Goal: Transaction & Acquisition: Subscribe to service/newsletter

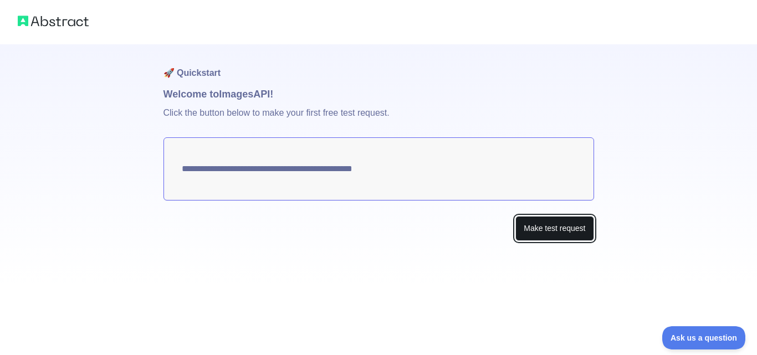
click at [524, 224] on button "Make test request" at bounding box center [554, 228] width 78 height 25
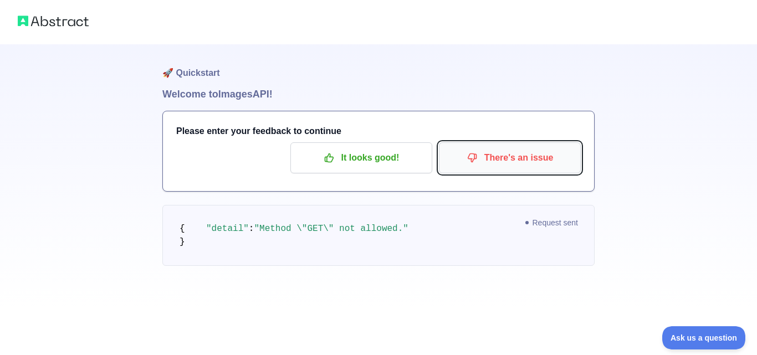
drag, startPoint x: 510, startPoint y: 161, endPoint x: 510, endPoint y: 145, distance: 15.5
click at [510, 145] on button "There's an issue" at bounding box center [510, 157] width 142 height 31
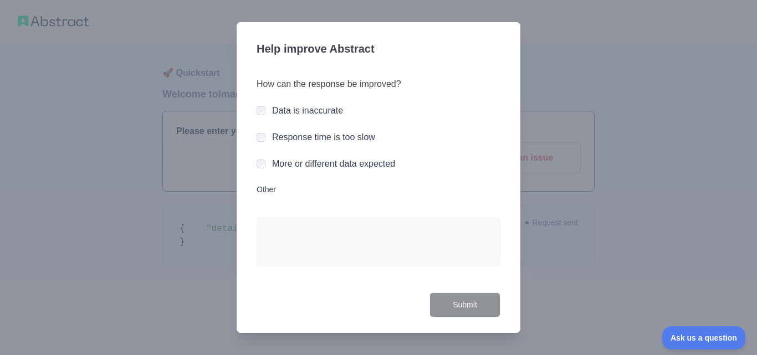
click at [530, 185] on div at bounding box center [378, 177] width 757 height 355
click at [548, 171] on div at bounding box center [378, 177] width 757 height 355
click at [348, 163] on label "More or different data expected" at bounding box center [333, 163] width 123 height 9
click at [460, 305] on button "Submit" at bounding box center [464, 305] width 71 height 25
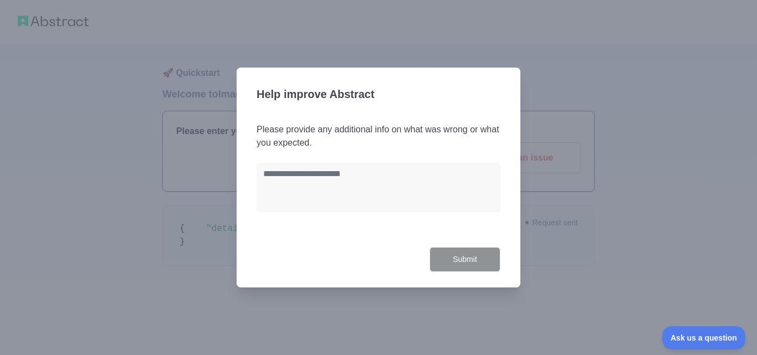
click at [509, 215] on div "Help improve Abstract Please provide any additional info on what was wrong or w…" at bounding box center [379, 178] width 284 height 220
click at [555, 201] on div at bounding box center [378, 177] width 757 height 355
click at [316, 24] on div at bounding box center [378, 177] width 757 height 355
click at [356, 181] on textarea at bounding box center [379, 187] width 244 height 49
click at [148, 95] on div at bounding box center [378, 177] width 757 height 355
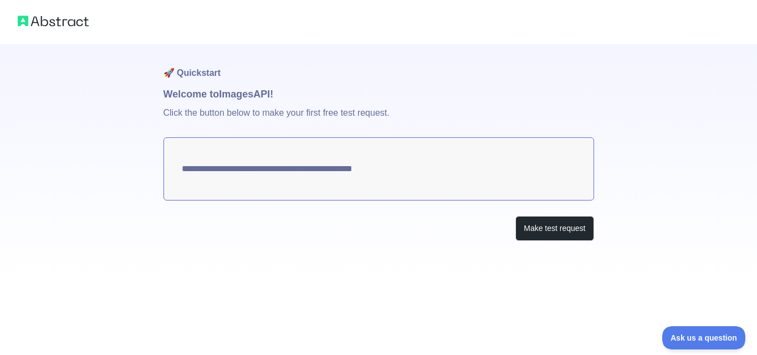
click at [430, 99] on h1 "Welcome to Images API!" at bounding box center [378, 94] width 430 height 16
click at [48, 12] on div at bounding box center [378, 22] width 757 height 44
click at [52, 21] on img at bounding box center [53, 21] width 71 height 16
click at [347, 175] on textarea "**********" at bounding box center [378, 168] width 430 height 63
click at [554, 228] on button "Make test request" at bounding box center [554, 228] width 78 height 25
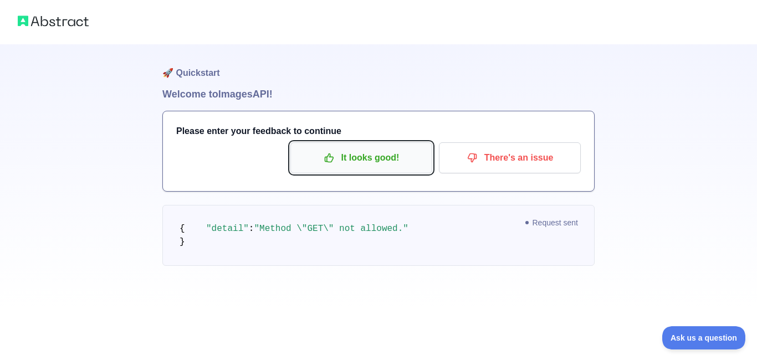
click at [393, 158] on p "It looks good!" at bounding box center [361, 157] width 125 height 19
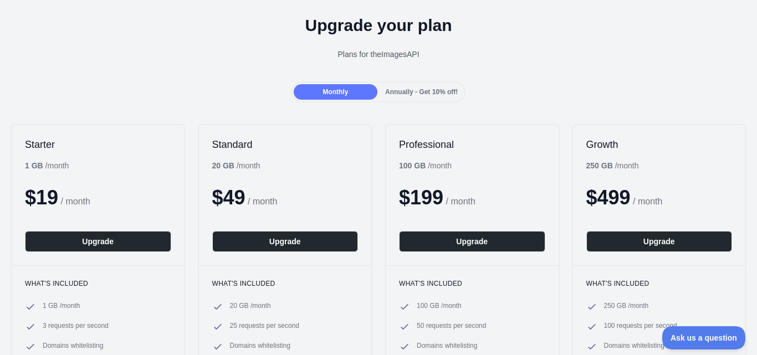
scroll to position [35, 0]
